Goal: Information Seeking & Learning: Learn about a topic

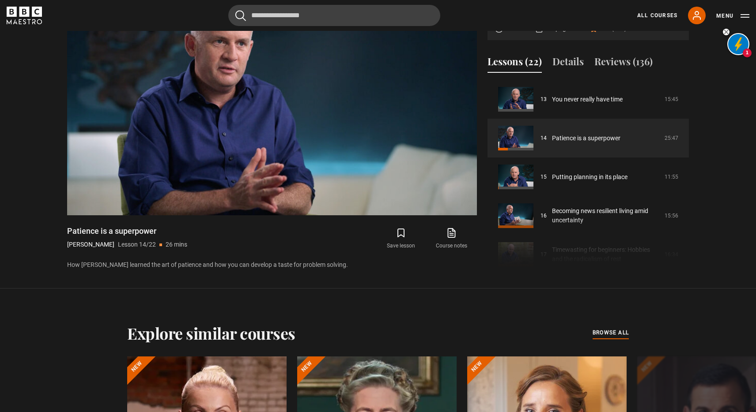
scroll to position [478, 0]
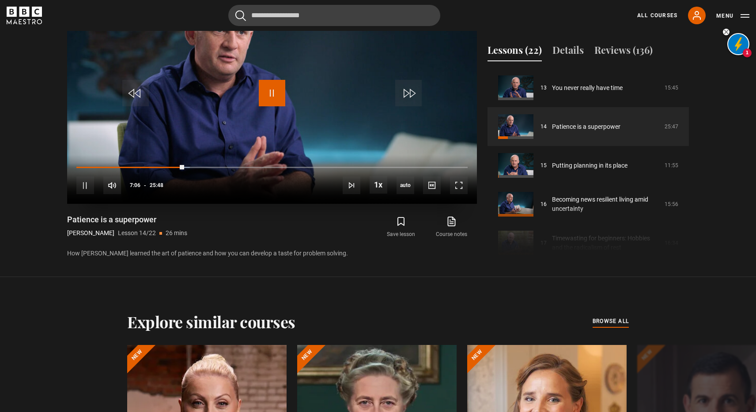
click at [274, 91] on span "Video Player" at bounding box center [272, 93] width 26 height 26
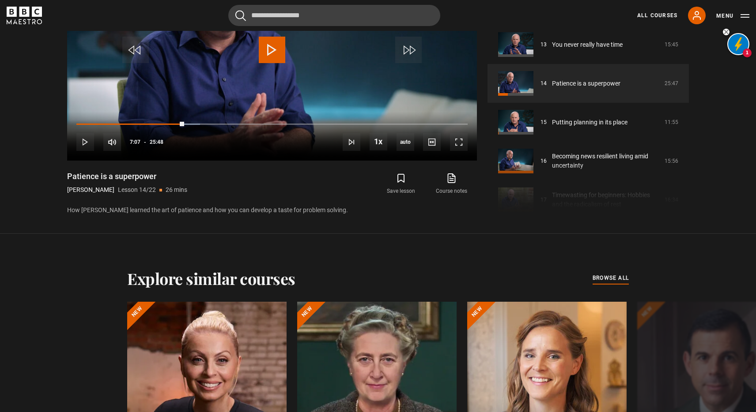
scroll to position [480, 0]
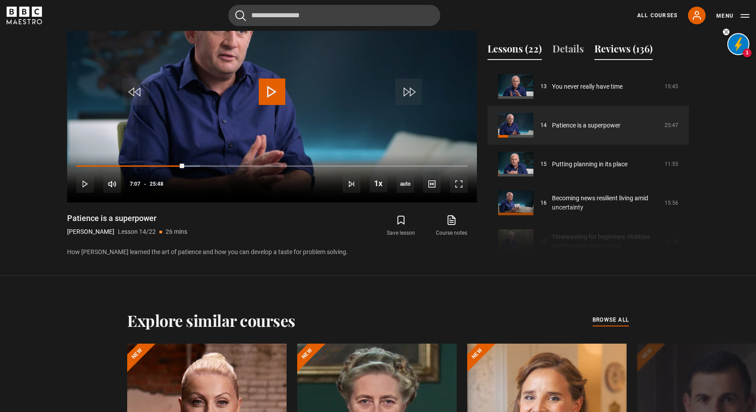
click at [605, 51] on button "Reviews (136)" at bounding box center [623, 50] width 58 height 19
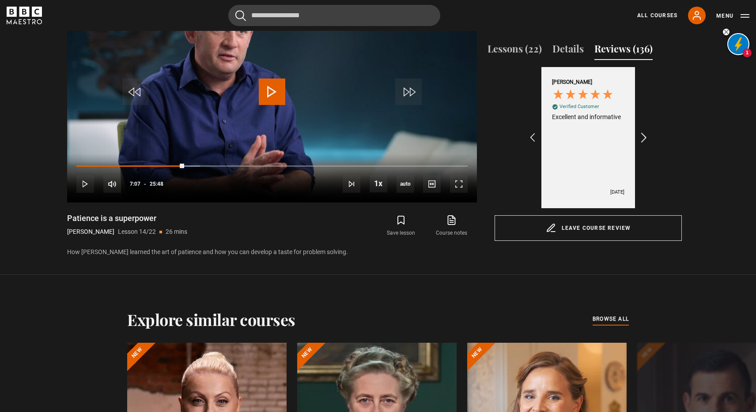
click at [645, 133] on icon "REVIEWS.io Carousel Scroll Right" at bounding box center [644, 138] width 12 height 12
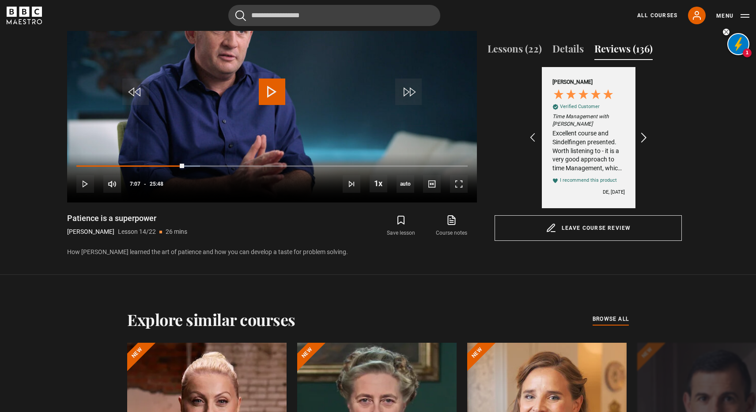
scroll to position [0, 102]
click at [645, 133] on icon "REVIEWS.io Carousel Scroll Right" at bounding box center [644, 138] width 12 height 12
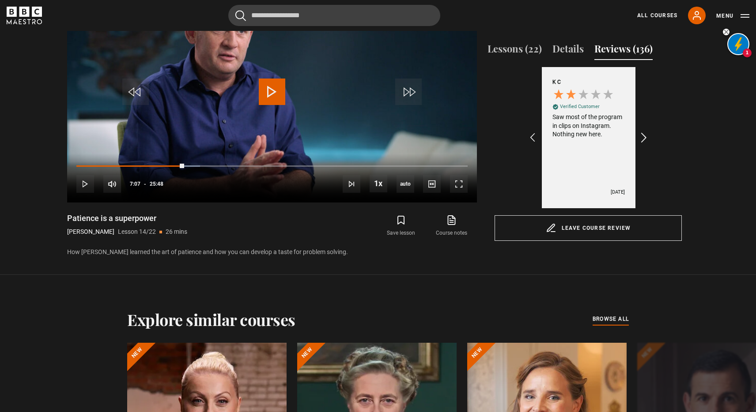
scroll to position [0, 205]
click at [645, 133] on icon "REVIEWS.io Carousel Scroll Right" at bounding box center [644, 138] width 12 height 12
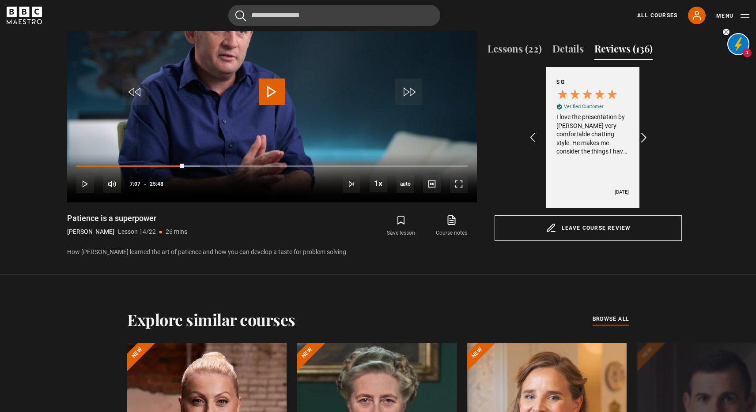
scroll to position [0, 307]
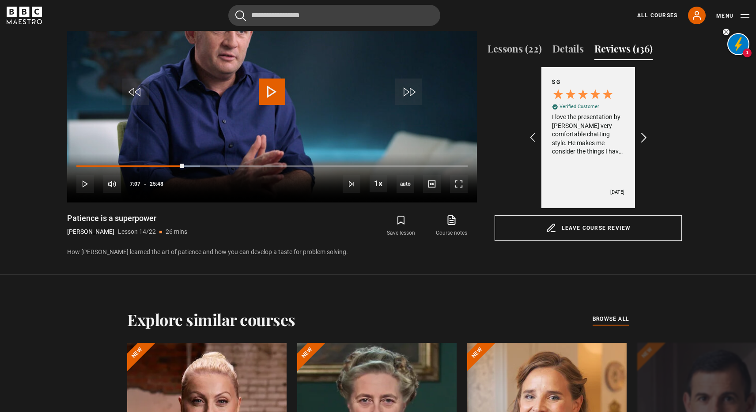
click at [645, 133] on icon "REVIEWS.io Carousel Scroll Right" at bounding box center [644, 138] width 12 height 12
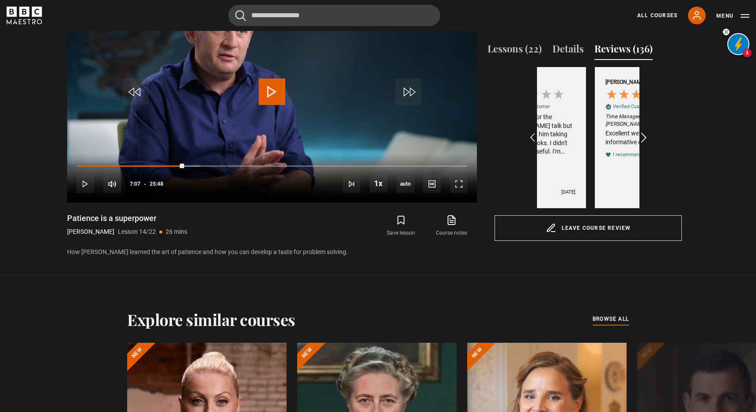
scroll to position [0, 512]
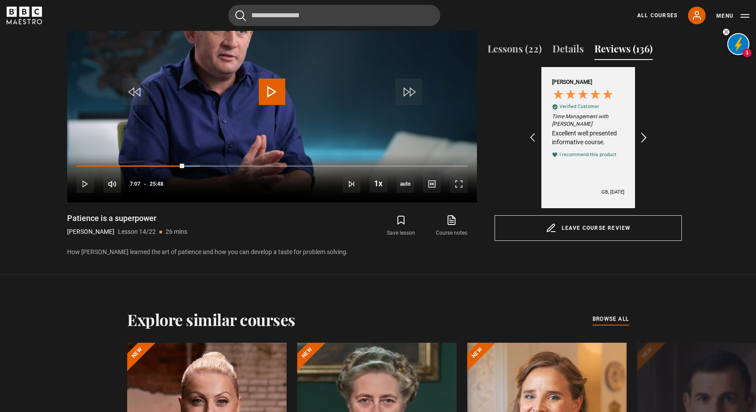
click at [645, 133] on icon "REVIEWS.io Carousel Scroll Right" at bounding box center [644, 138] width 12 height 12
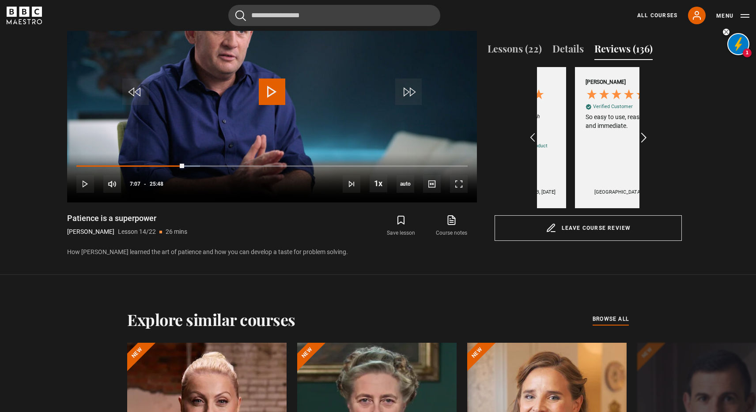
scroll to position [0, 717]
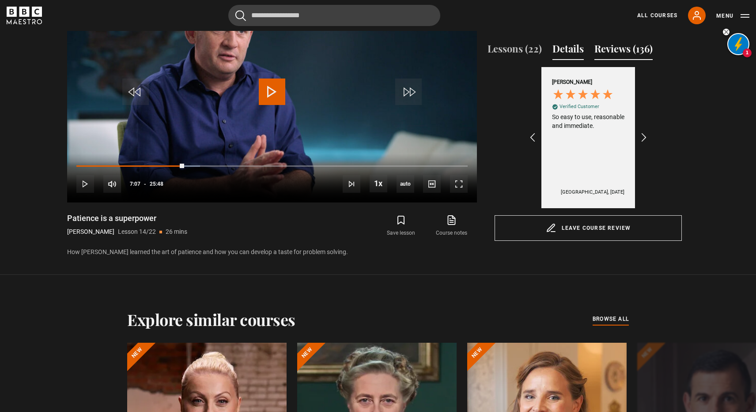
click at [568, 49] on button "Details" at bounding box center [567, 50] width 31 height 19
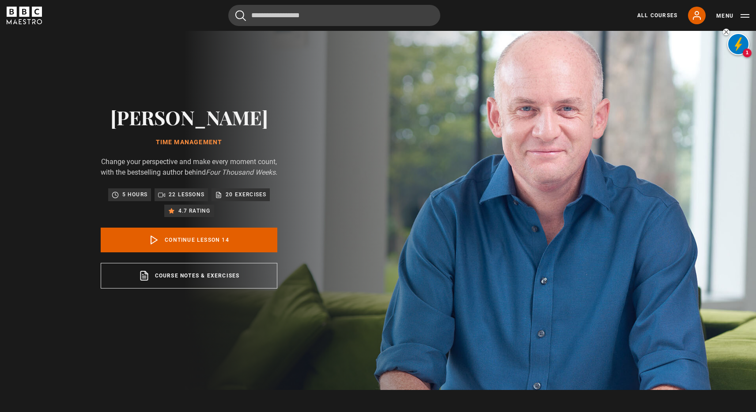
scroll to position [22, 0]
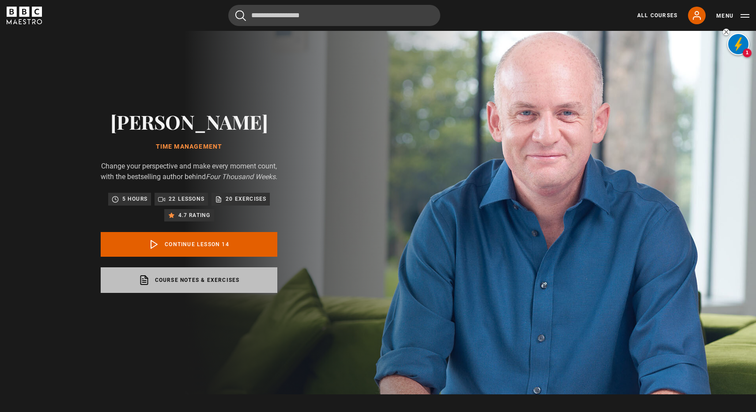
click at [196, 291] on link "Course notes & exercises opens in a new tab" at bounding box center [189, 280] width 177 height 26
